Goal: Find specific page/section: Find specific page/section

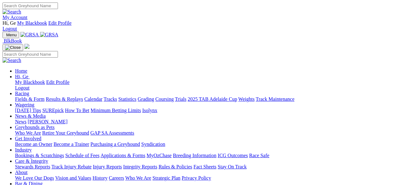
click at [137, 97] on link "Statistics" at bounding box center [127, 99] width 18 height 5
